Goal: Check status: Check status

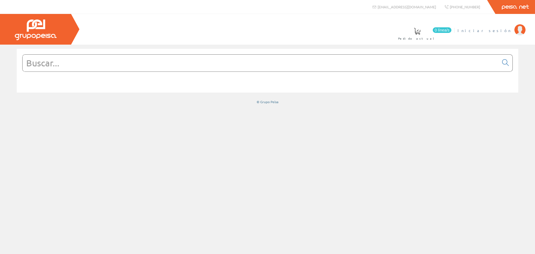
click at [503, 32] on span "Iniciar sesión" at bounding box center [485, 31] width 54 height 6
click at [520, 29] on img at bounding box center [520, 29] width 11 height 11
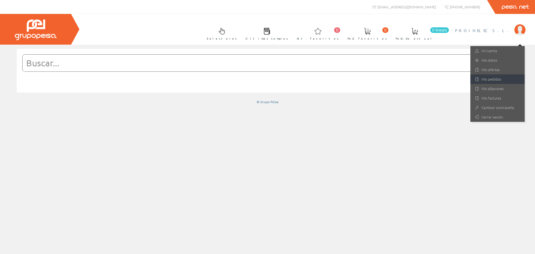
click at [491, 76] on link "Mis pedidos" at bounding box center [498, 78] width 54 height 9
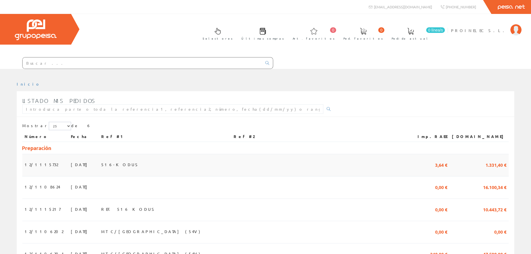
click at [71, 164] on span "29/07/2025" at bounding box center [80, 164] width 19 height 9
click at [74, 210] on span "[DATE]" at bounding box center [80, 208] width 19 height 9
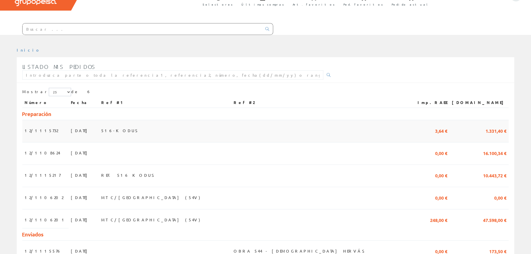
scroll to position [79, 0]
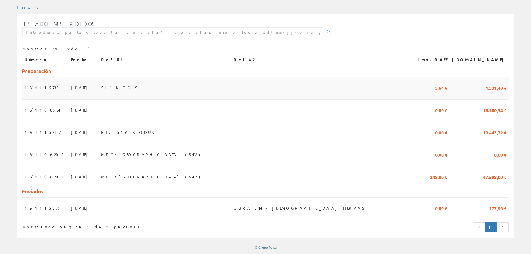
click at [71, 84] on span "[DATE]" at bounding box center [80, 87] width 19 height 9
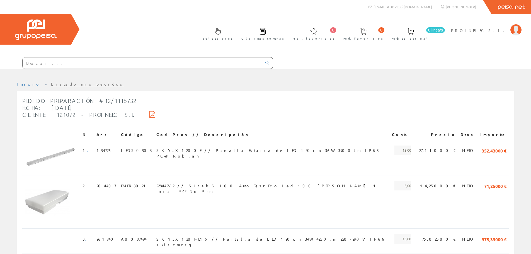
click at [149, 113] on icon at bounding box center [152, 114] width 6 height 4
